Goal: Transaction & Acquisition: Book appointment/travel/reservation

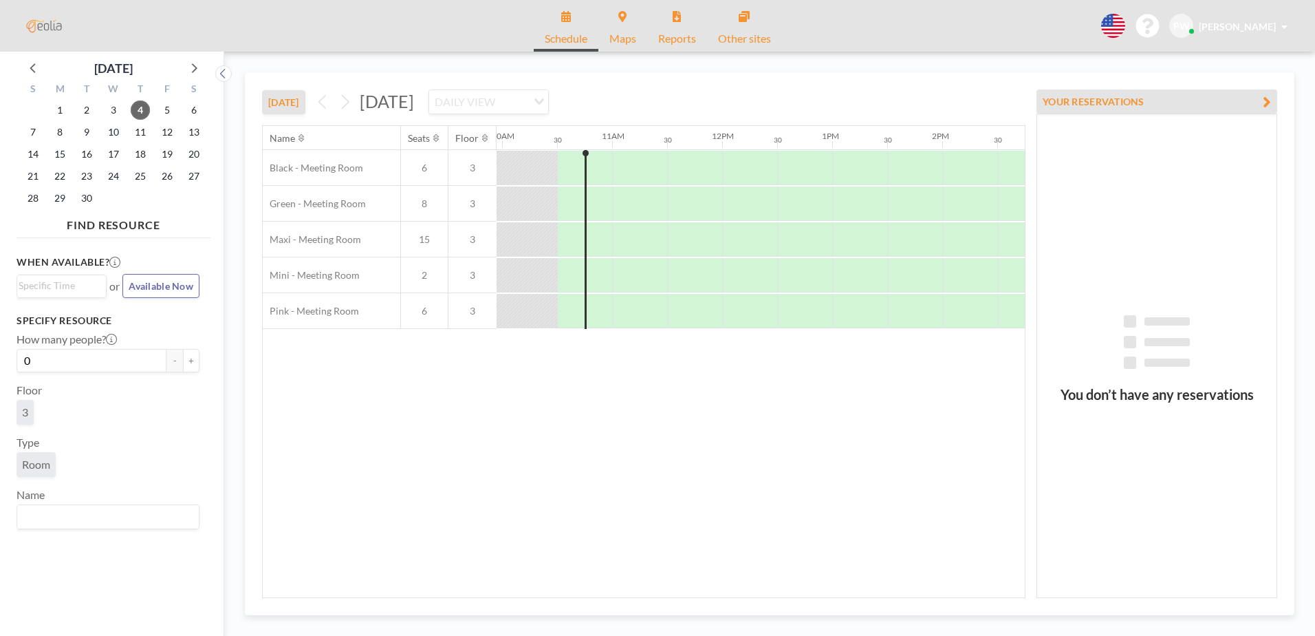
scroll to position [0, 1101]
click at [614, 172] on div at bounding box center [634, 168] width 55 height 34
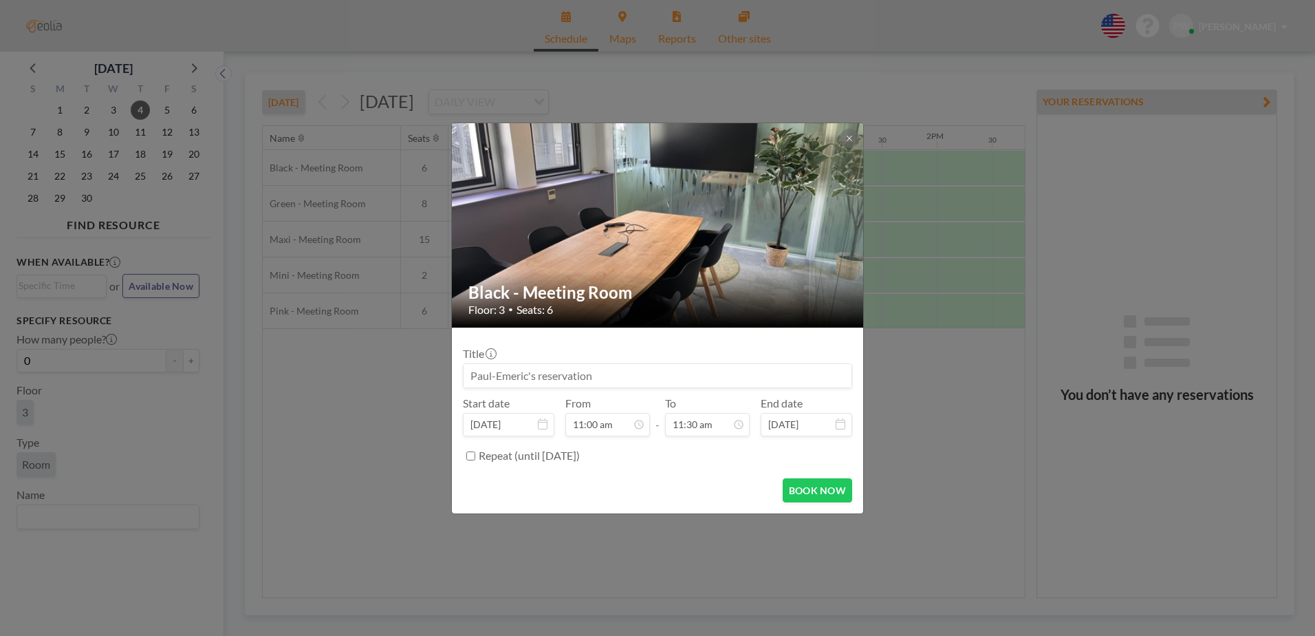
click at [605, 380] on input at bounding box center [658, 375] width 388 height 23
paste input "WAMS | Weekly Area Managers & Sales"
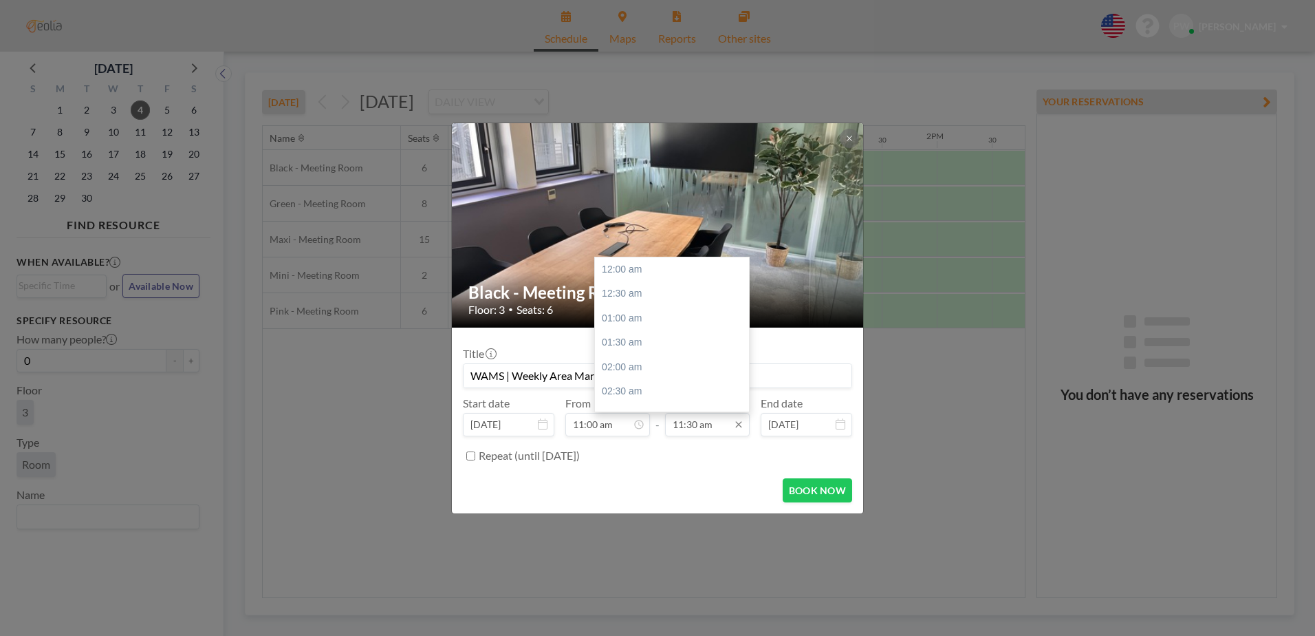
scroll to position [563, 0]
type input "WAMS | Weekly Area Managers & Sales"
click at [698, 429] on input "11:30 am" at bounding box center [707, 424] width 85 height 23
click at [637, 319] on div "12:30 pm" at bounding box center [675, 317] width 161 height 25
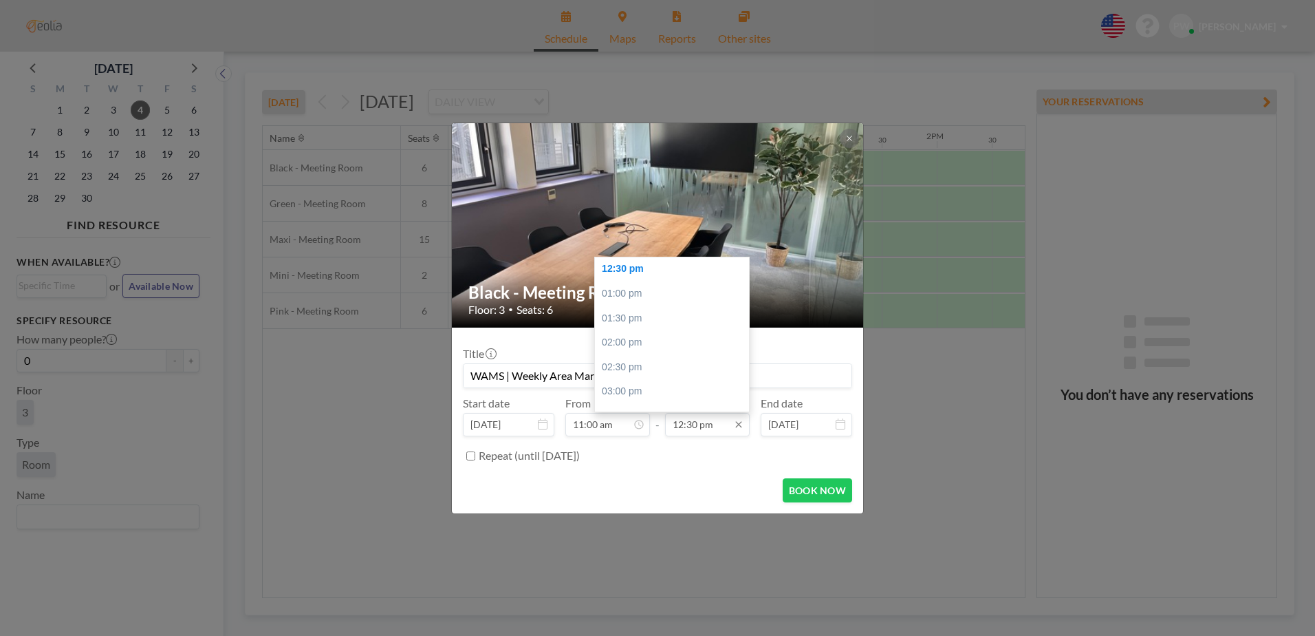
click at [708, 423] on input "12:30 pm" at bounding box center [707, 424] width 85 height 23
click at [636, 282] on div "12:00 pm" at bounding box center [675, 282] width 161 height 25
type input "12:00 pm"
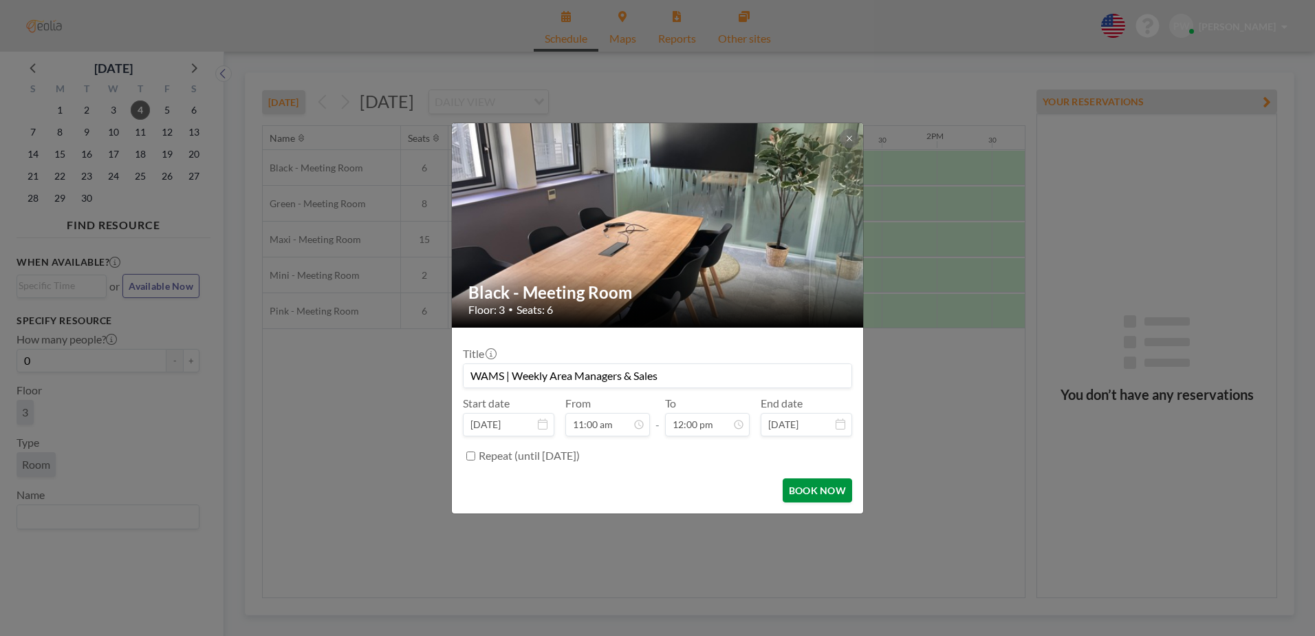
click at [805, 493] on button "BOOK NOW" at bounding box center [817, 490] width 69 height 24
